Goal: Task Accomplishment & Management: Use online tool/utility

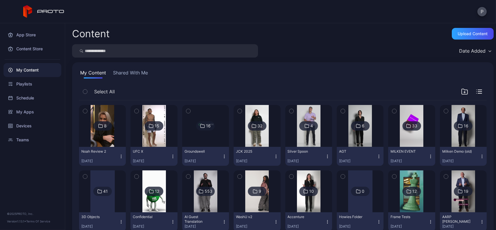
click at [21, 120] on div "Devices" at bounding box center [32, 126] width 58 height 14
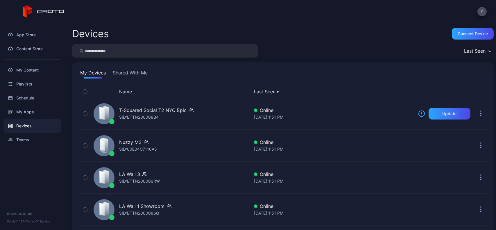
click at [127, 74] on button "Shared With Me" at bounding box center [130, 73] width 37 height 9
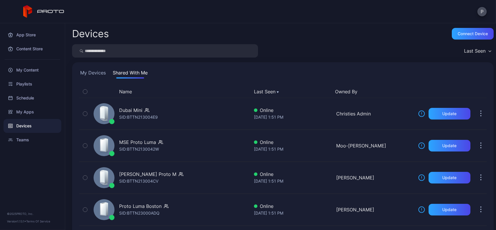
click at [173, 46] on input "search" at bounding box center [165, 50] width 186 height 13
paste input "**********"
type input "**********"
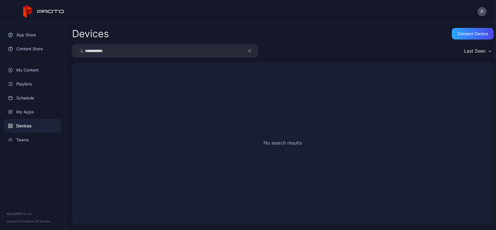
click at [248, 54] on button "button" at bounding box center [252, 50] width 11 height 13
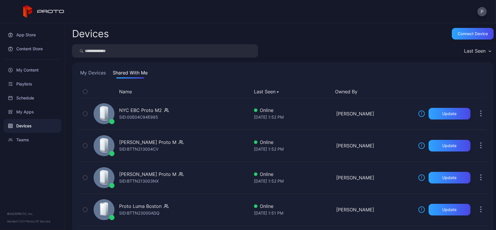
click at [95, 74] on button "My Devices" at bounding box center [93, 73] width 28 height 9
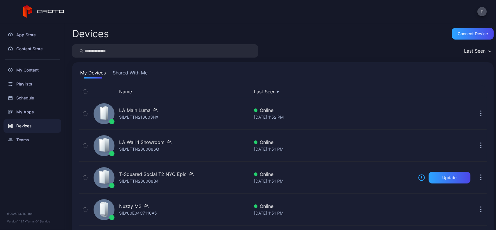
click at [130, 52] on input "search" at bounding box center [165, 50] width 186 height 13
paste input "**********"
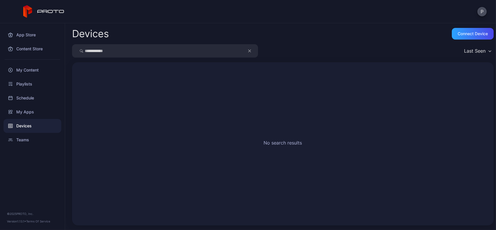
click at [144, 49] on input "**********" at bounding box center [165, 50] width 186 height 13
type input "*"
click at [328, 51] on div "Last Seen" at bounding box center [283, 50] width 422 height 13
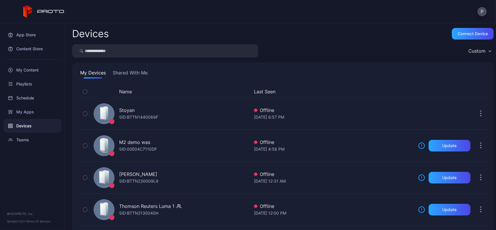
click at [284, 48] on div "Custom" at bounding box center [283, 50] width 422 height 13
click at [132, 71] on button "Shared With Me" at bounding box center [130, 73] width 37 height 9
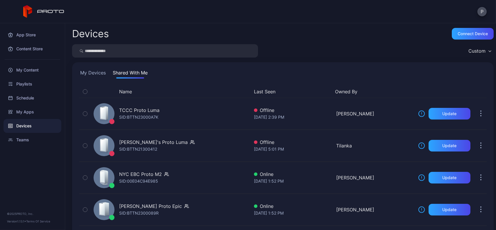
click at [172, 49] on input "search" at bounding box center [165, 50] width 186 height 13
type input "*******"
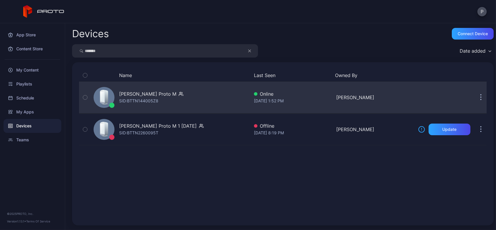
click at [213, 109] on div "Michael Tietze's Proto M SID: BTTN144005Z8" at bounding box center [170, 97] width 158 height 29
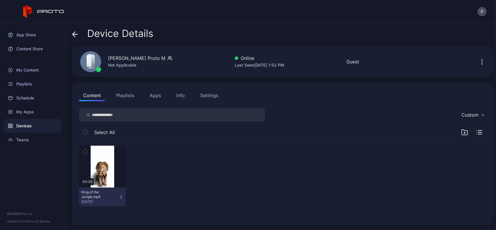
click at [157, 94] on button "Apps" at bounding box center [155, 95] width 19 height 12
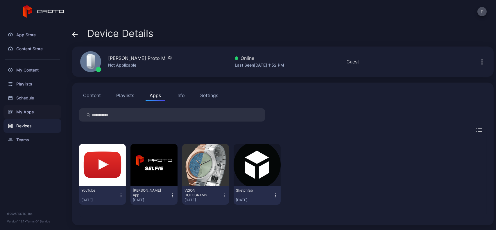
click at [49, 109] on div "My Apps" at bounding box center [32, 112] width 58 height 14
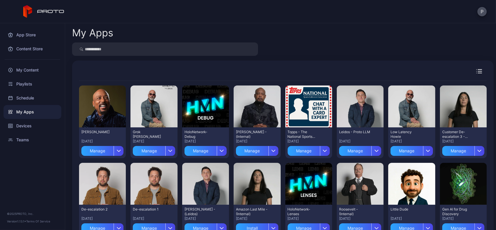
click at [172, 46] on input "search" at bounding box center [165, 48] width 186 height 13
type input "****"
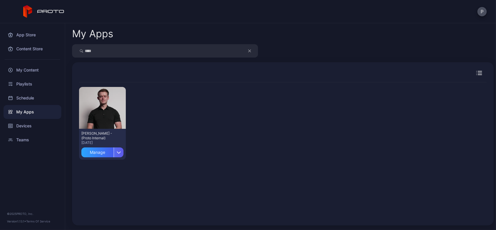
click at [121, 156] on div "button" at bounding box center [119, 152] width 10 height 10
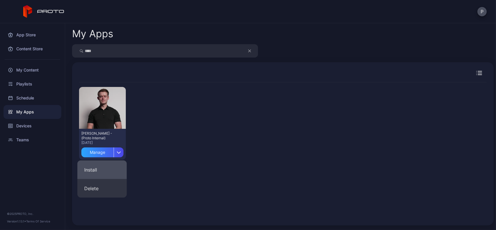
click at [115, 168] on button "Install" at bounding box center [101, 169] width 49 height 19
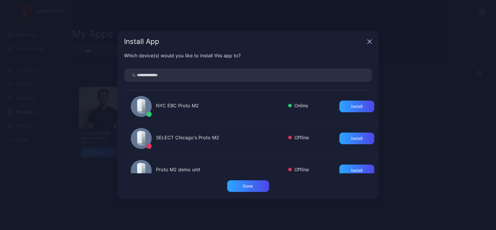
click at [211, 78] on input "search" at bounding box center [248, 74] width 248 height 13
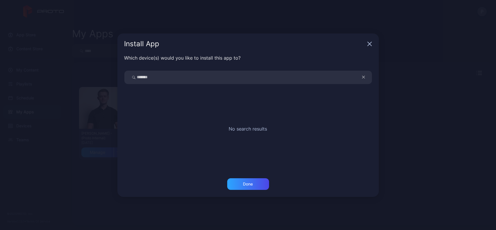
type input "*******"
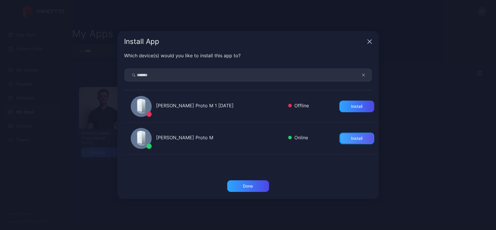
click at [351, 137] on div "Install" at bounding box center [356, 138] width 11 height 5
click at [252, 187] on div "Done" at bounding box center [248, 186] width 10 height 5
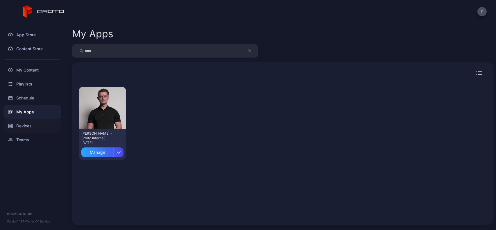
click at [37, 125] on div "Devices" at bounding box center [32, 126] width 58 height 14
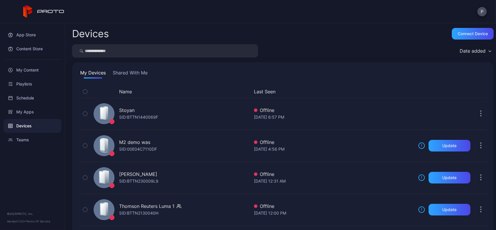
click at [152, 78] on div "My Devices Shared With Me" at bounding box center [283, 73] width 408 height 9
click at [33, 112] on div "My Apps" at bounding box center [32, 112] width 58 height 14
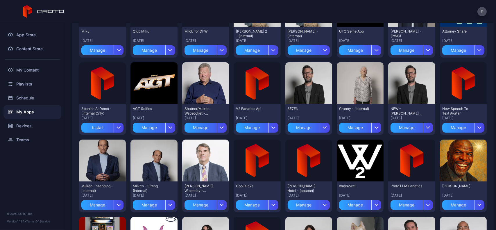
scroll to position [333, 0]
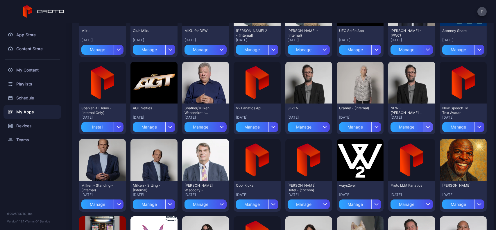
click at [423, 126] on div "button" at bounding box center [428, 127] width 10 height 10
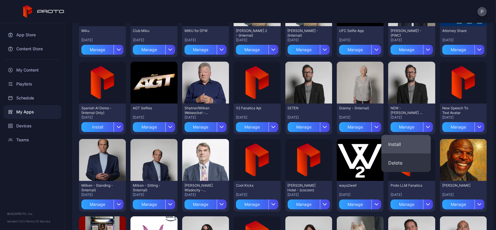
click at [401, 143] on button "Install" at bounding box center [405, 144] width 49 height 19
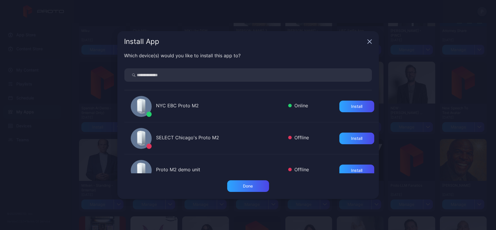
click at [262, 75] on input "search" at bounding box center [248, 74] width 248 height 13
type input "*******"
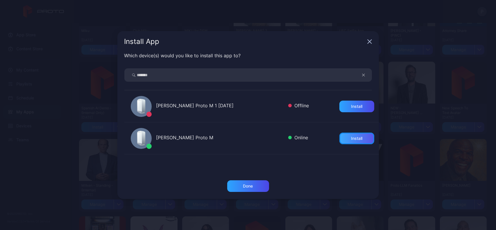
click at [349, 141] on div "Install" at bounding box center [356, 138] width 35 height 12
click at [238, 180] on div "Done" at bounding box center [248, 186] width 42 height 12
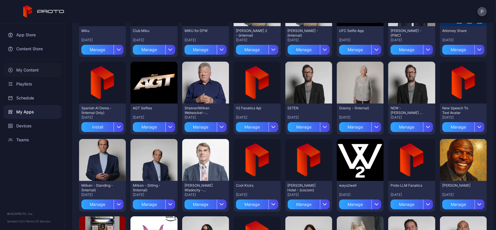
click at [45, 70] on div "My Content" at bounding box center [32, 70] width 58 height 14
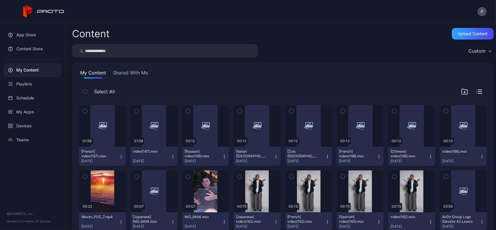
click at [126, 50] on input "search" at bounding box center [165, 50] width 186 height 13
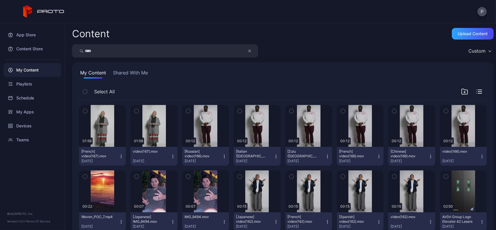
type input "****"
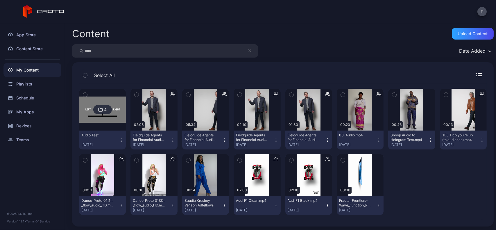
click at [274, 203] on icon "button" at bounding box center [276, 205] width 5 height 5
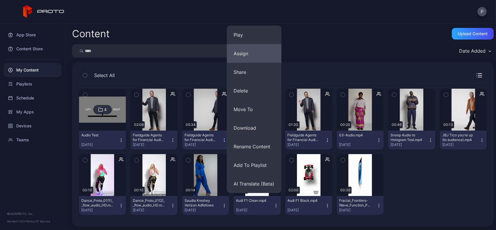
click at [257, 53] on button "Assign" at bounding box center [254, 53] width 55 height 19
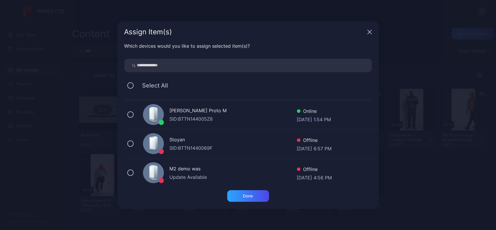
click at [216, 107] on div "Michael Tietze's Proto M" at bounding box center [233, 111] width 127 height 8
click at [250, 193] on div "Done" at bounding box center [248, 195] width 10 height 5
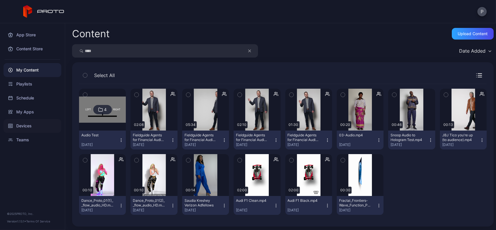
click at [25, 132] on div "Devices" at bounding box center [32, 126] width 58 height 14
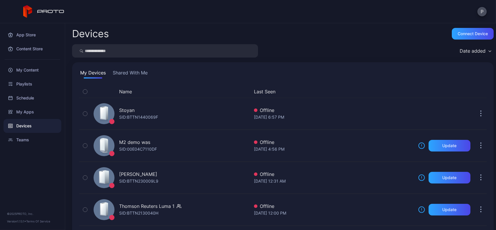
click at [119, 52] on input "search" at bounding box center [165, 50] width 186 height 13
type input "*******"
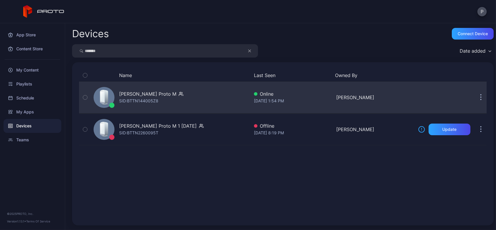
click at [187, 91] on div "Michael Tietze's Proto M SID: BTTN144005Z8" at bounding box center [170, 97] width 158 height 29
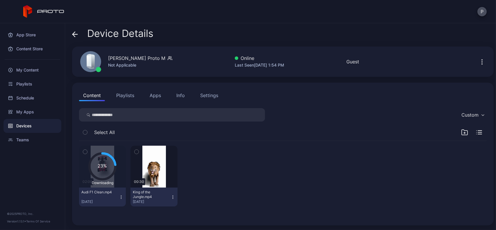
click at [160, 92] on button "Apps" at bounding box center [155, 95] width 19 height 12
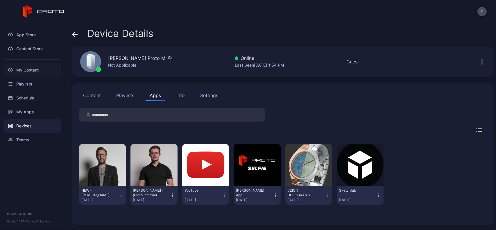
click at [49, 73] on div "My Content" at bounding box center [32, 70] width 58 height 14
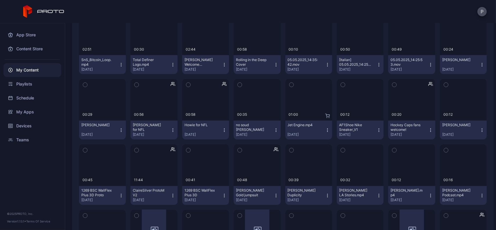
scroll to position [2183, 0]
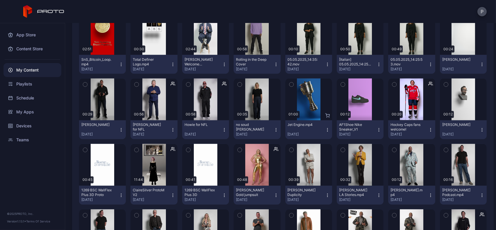
click at [322, 126] on button "Jet Engine.mp4 Apr 30, 2025" at bounding box center [308, 129] width 47 height 19
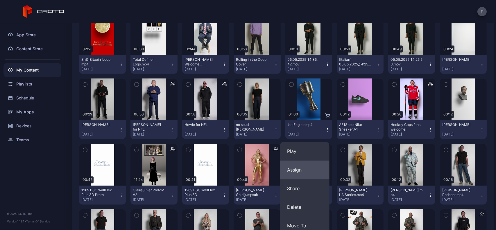
click at [300, 163] on button "Assign" at bounding box center [304, 170] width 49 height 19
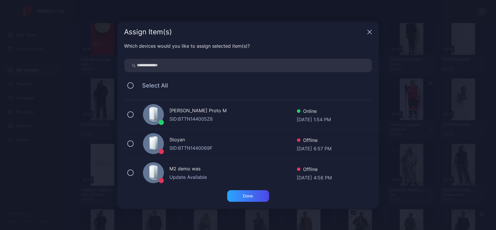
click at [246, 65] on input "search" at bounding box center [248, 65] width 248 height 13
click at [229, 108] on div "Michael Tietze's Proto M" at bounding box center [233, 111] width 127 height 8
click at [241, 196] on div "Done" at bounding box center [248, 196] width 42 height 12
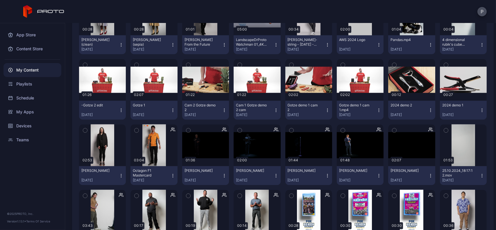
scroll to position [3024, 0]
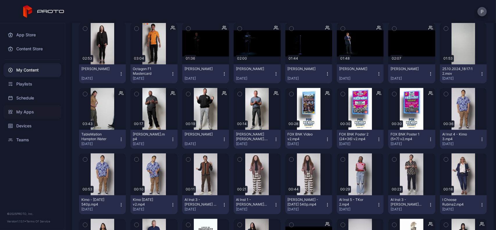
click at [37, 117] on div "My Apps" at bounding box center [32, 112] width 58 height 14
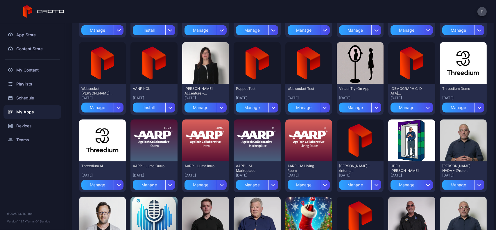
scroll to position [673, 0]
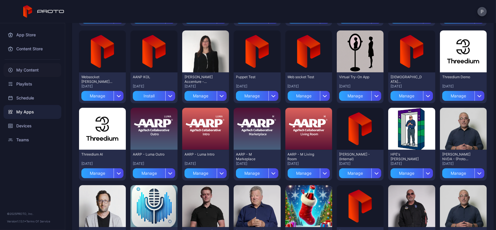
click at [44, 67] on div "My Content" at bounding box center [32, 70] width 58 height 14
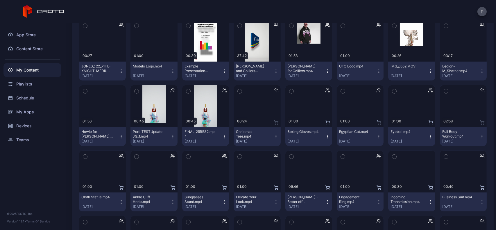
scroll to position [5640, 0]
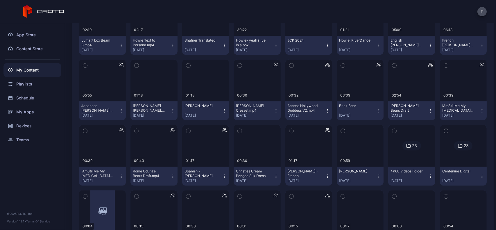
scroll to position [3159, 0]
